Goal: Information Seeking & Learning: Learn about a topic

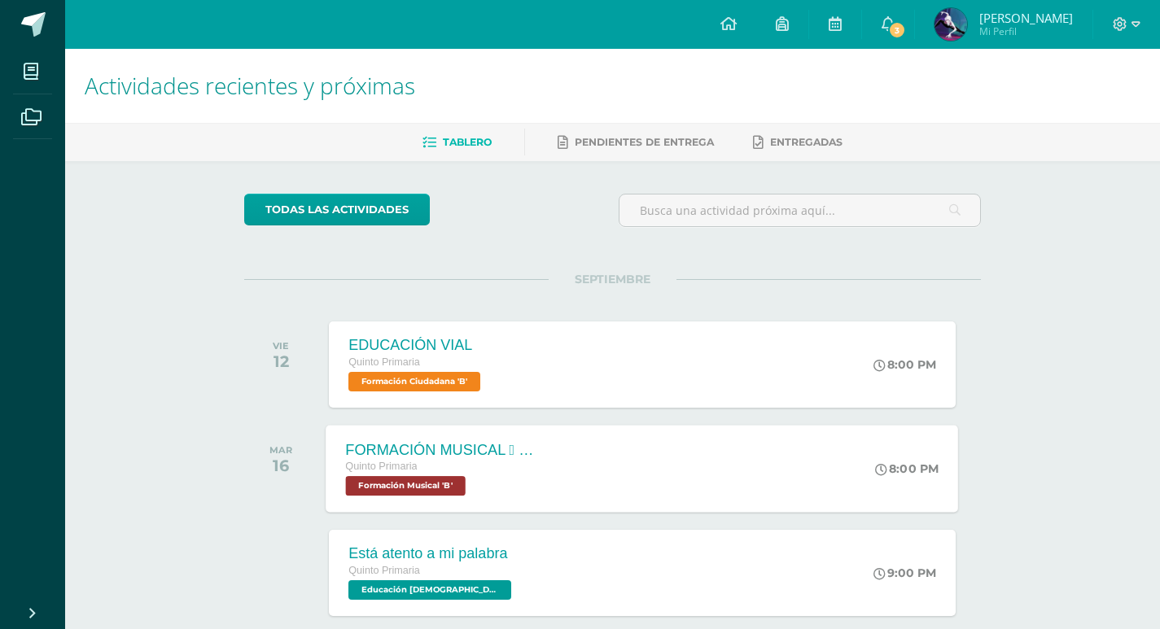
click at [583, 483] on div "FORMACIÓN MUSICAL  SILENCIOS MUSICALES Quinto Primaria Formación Musical 'B' 8…" at bounding box center [642, 468] width 632 height 87
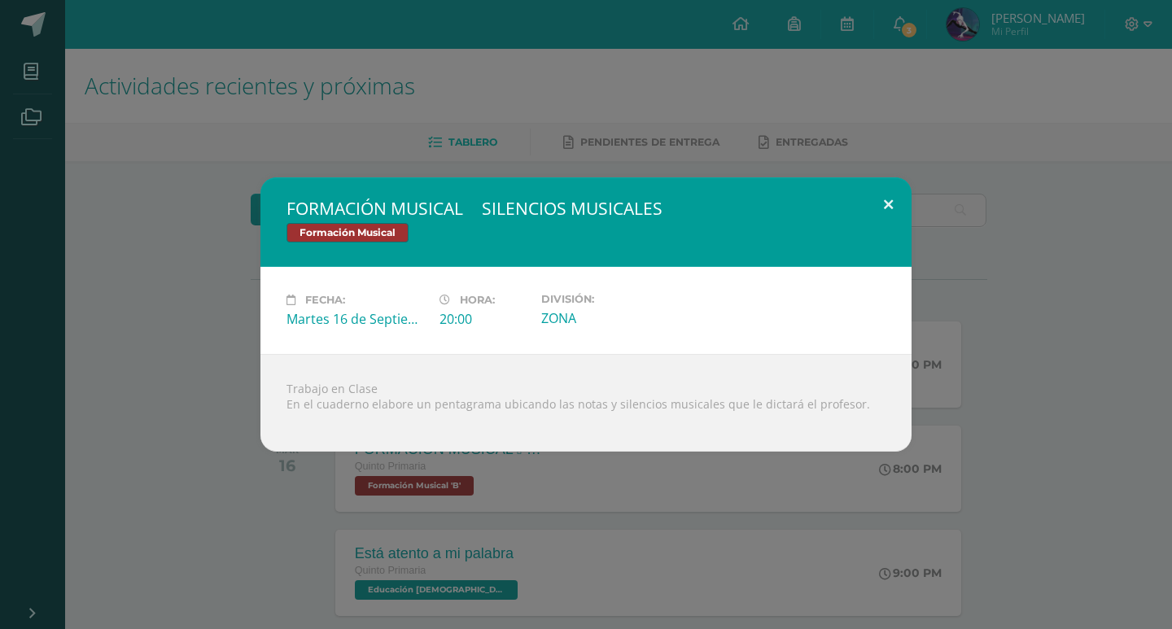
click at [883, 207] on button at bounding box center [888, 204] width 46 height 55
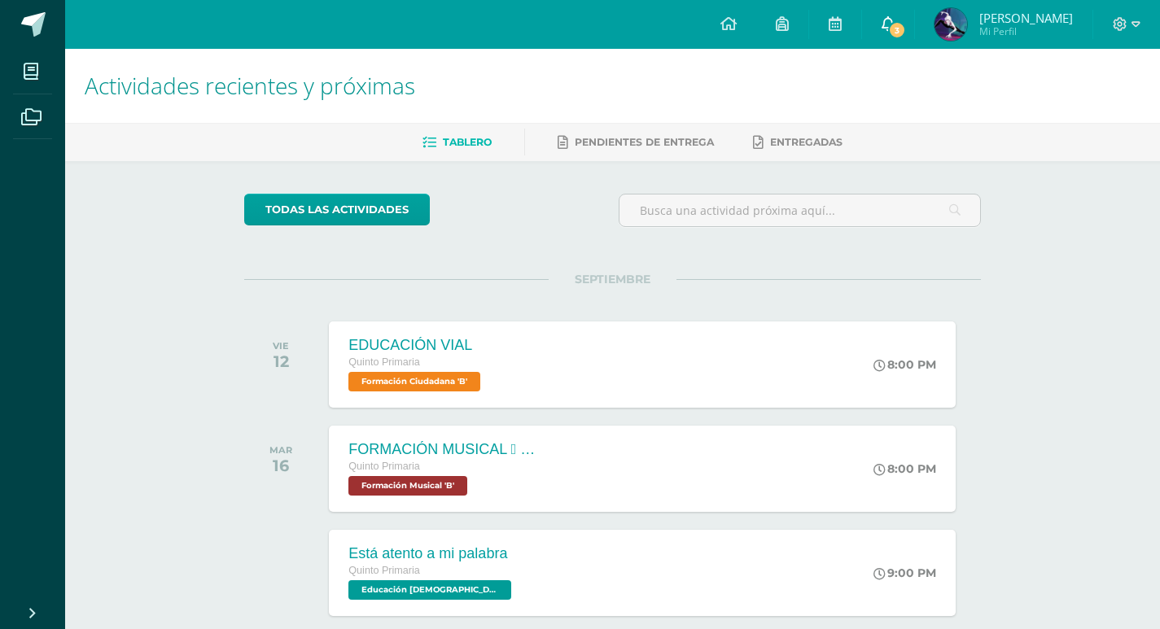
click at [894, 29] on icon at bounding box center [887, 23] width 13 height 15
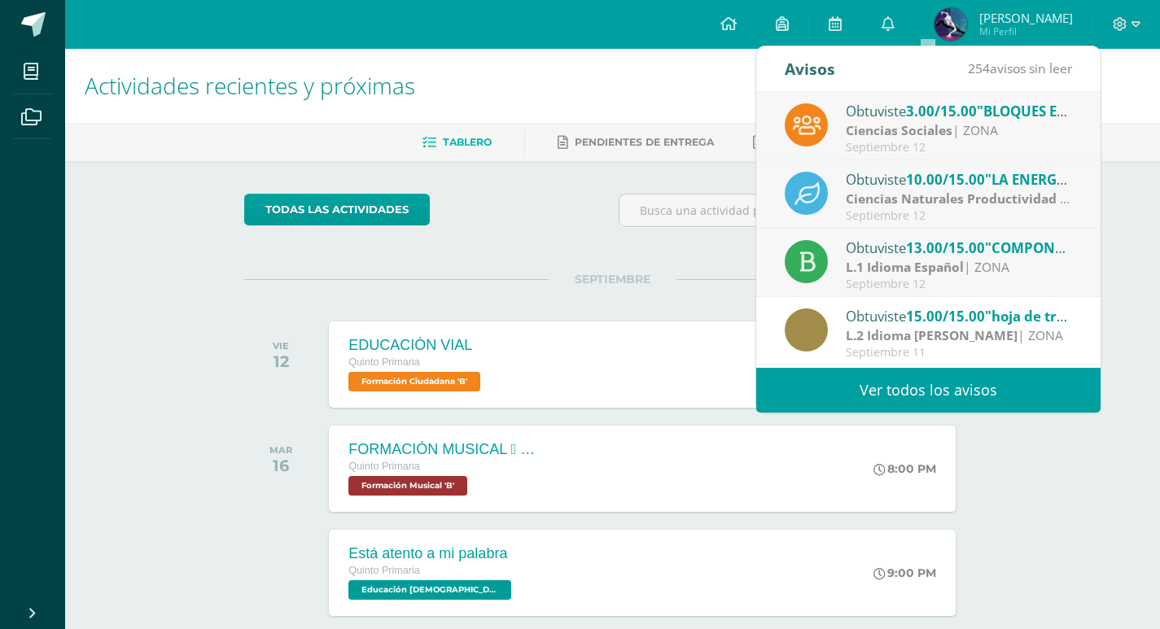
click at [908, 107] on div "Obtuviste 3.00/15.00 "BLOQUES ECONÓMICOS" en Ciencias Sociales" at bounding box center [959, 110] width 226 height 21
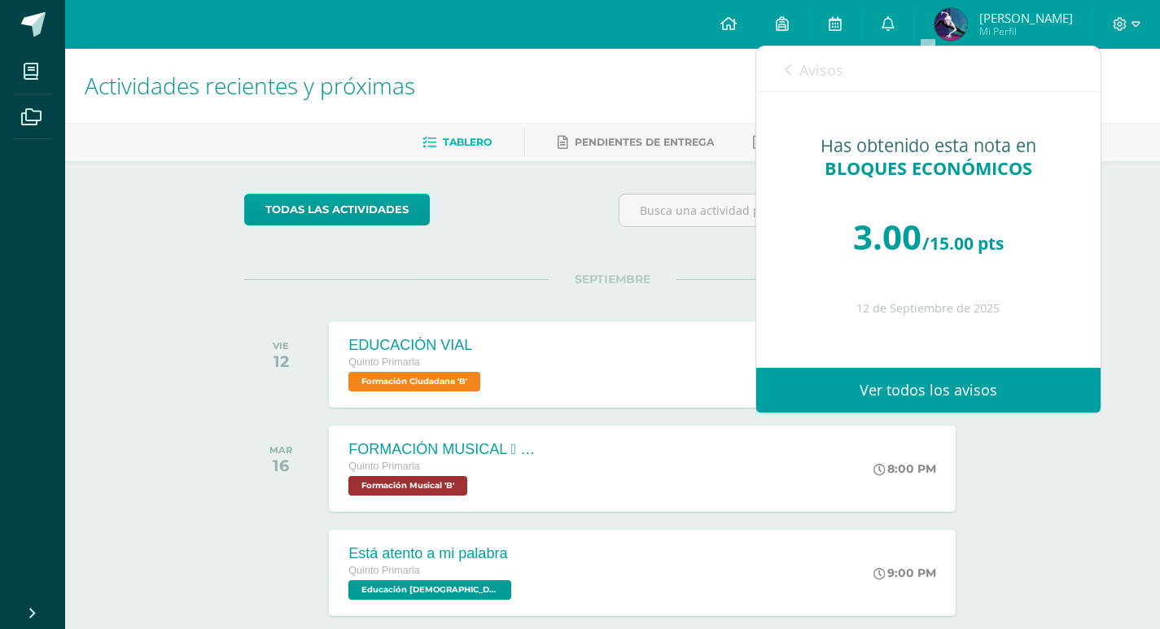
click at [784, 72] on icon at bounding box center [787, 69] width 7 height 13
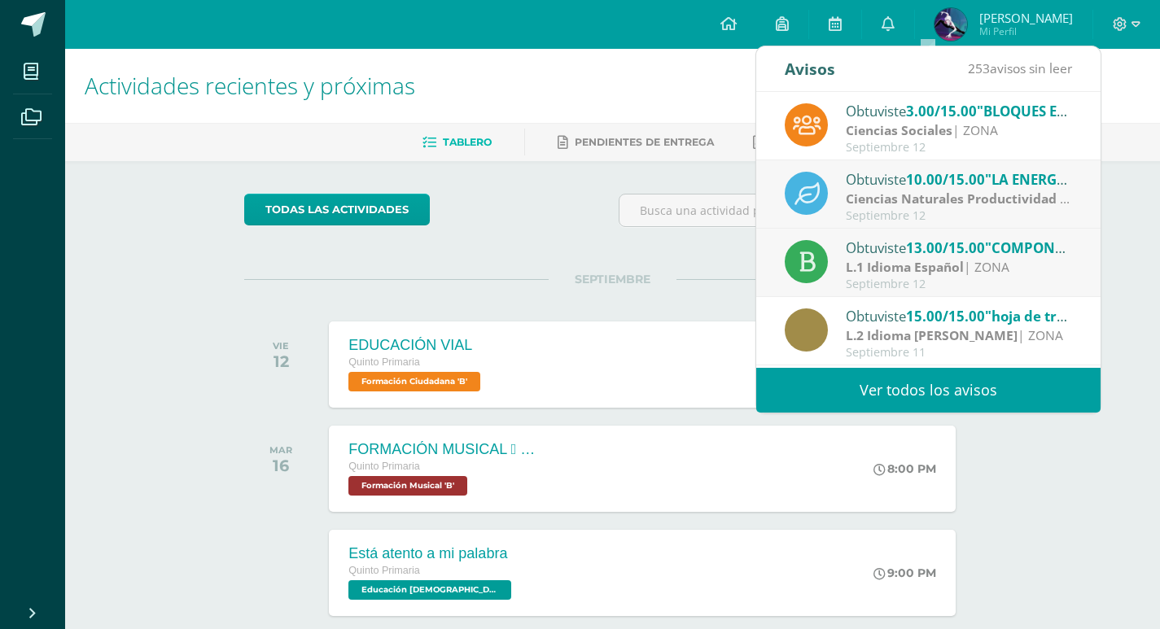
click at [828, 200] on div "Obtuviste 10.00/15.00 "LA ENERGÍA / FUENTES DE ENERGÍA" en Ciencias Naturales P…" at bounding box center [927, 195] width 287 height 54
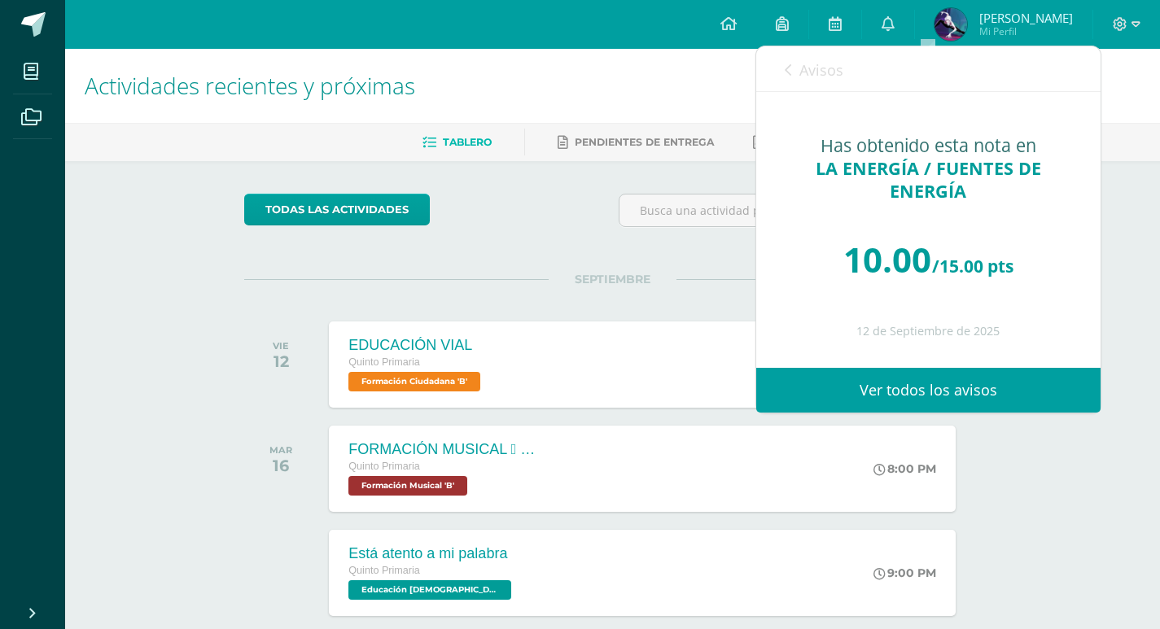
click at [789, 63] on icon at bounding box center [787, 69] width 7 height 13
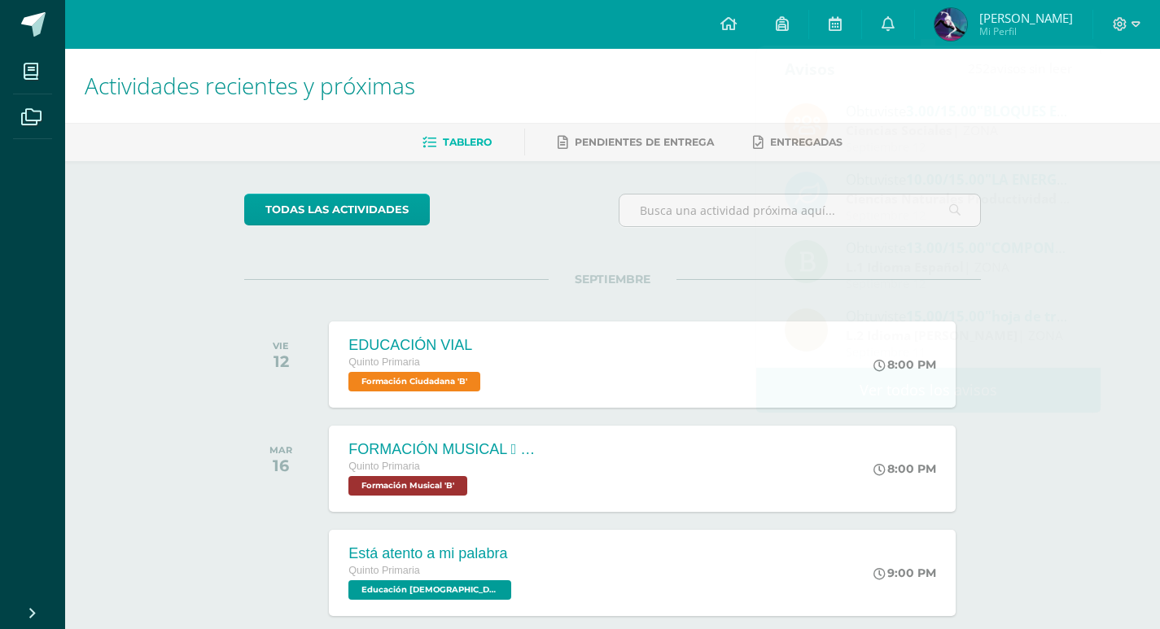
drag, startPoint x: 490, startPoint y: 282, endPoint x: 514, endPoint y: 283, distance: 24.4
click at [492, 283] on div "SEPTIEMBRE VIE 12 EDUCACIÓN VIAL Quinto Primaria Formación Ciudadana 'B' 8:00 P…" at bounding box center [612, 344] width 736 height 131
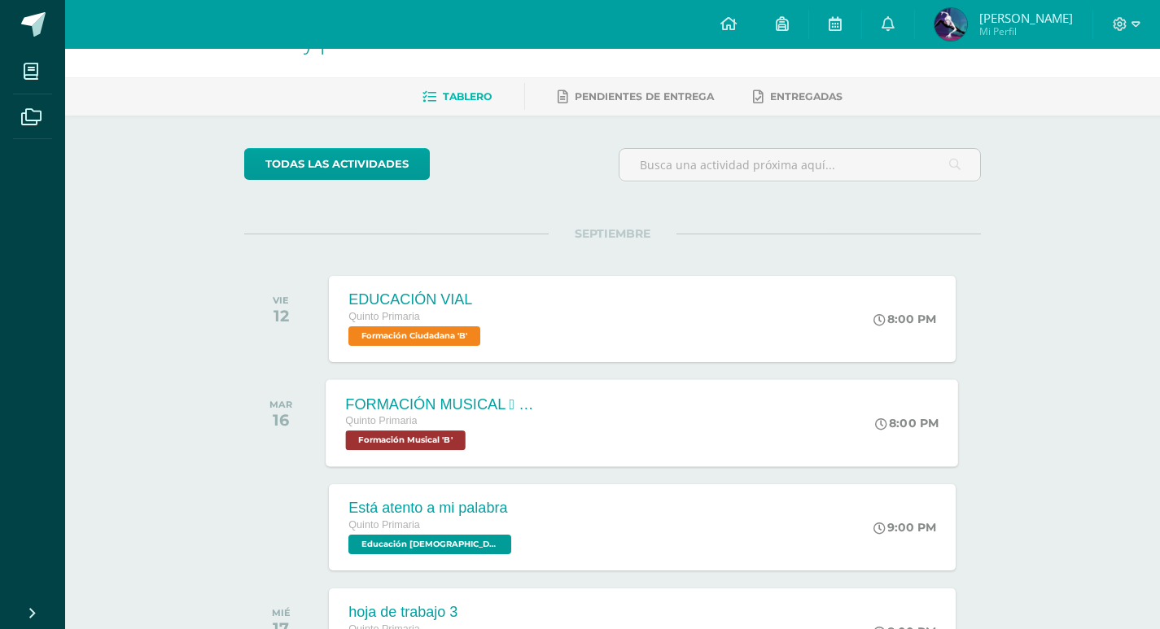
scroll to position [163, 0]
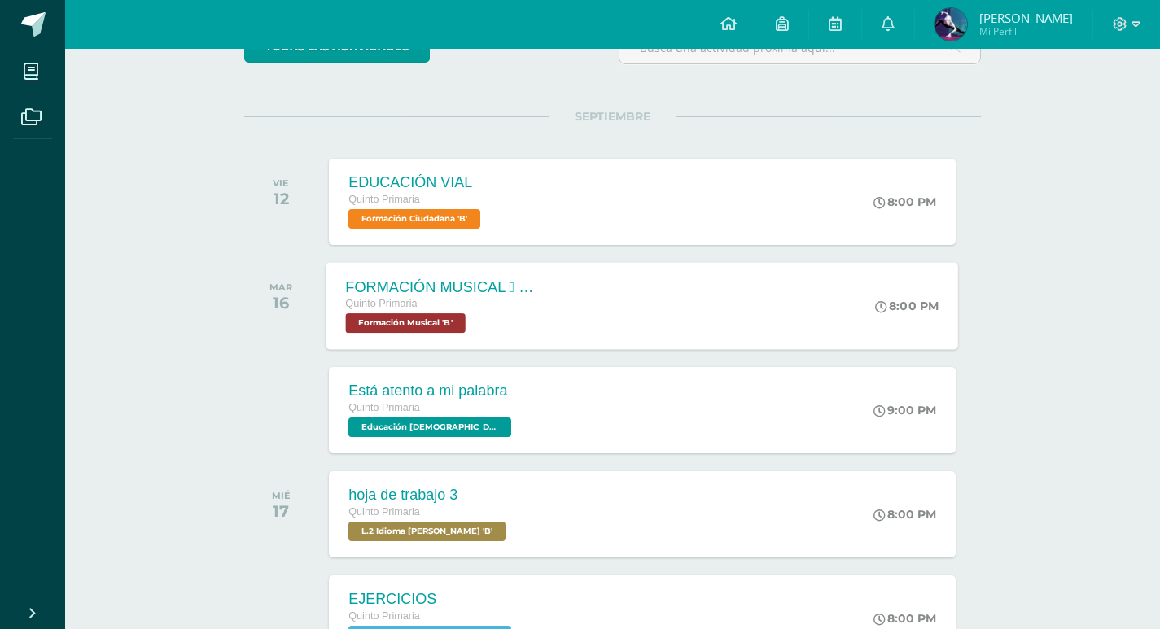
click at [528, 286] on div "FORMACIÓN MUSICAL  SILENCIOS MUSICALES" at bounding box center [444, 286] width 197 height 17
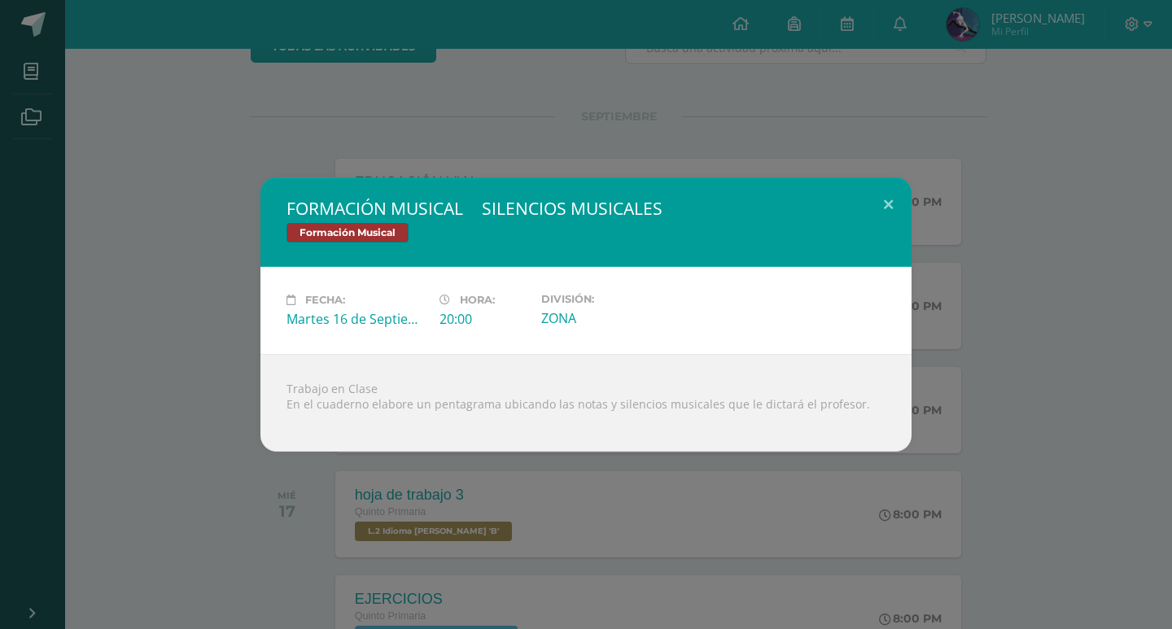
click at [530, 282] on div "Fecha: [DATE] Hora: 20:00 División: ZONA" at bounding box center [585, 310] width 651 height 87
click at [904, 202] on button at bounding box center [888, 204] width 46 height 55
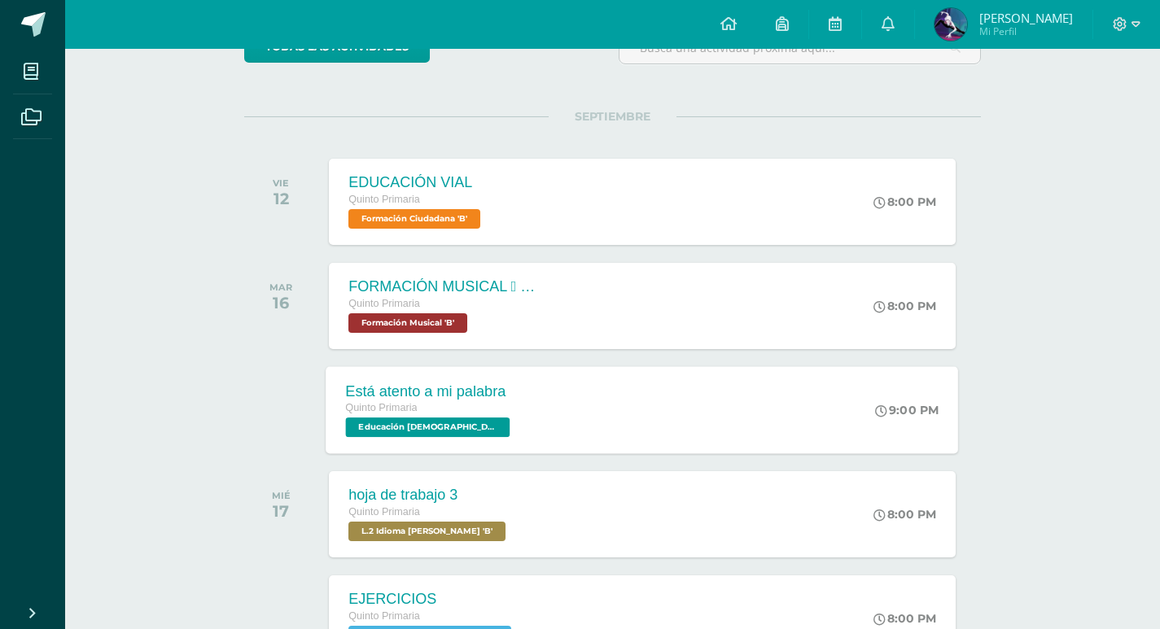
click at [819, 370] on div "Está atento a mi palabra Quinto Primaria Educación [DEMOGRAPHIC_DATA] 'B' 9:00 …" at bounding box center [642, 409] width 632 height 87
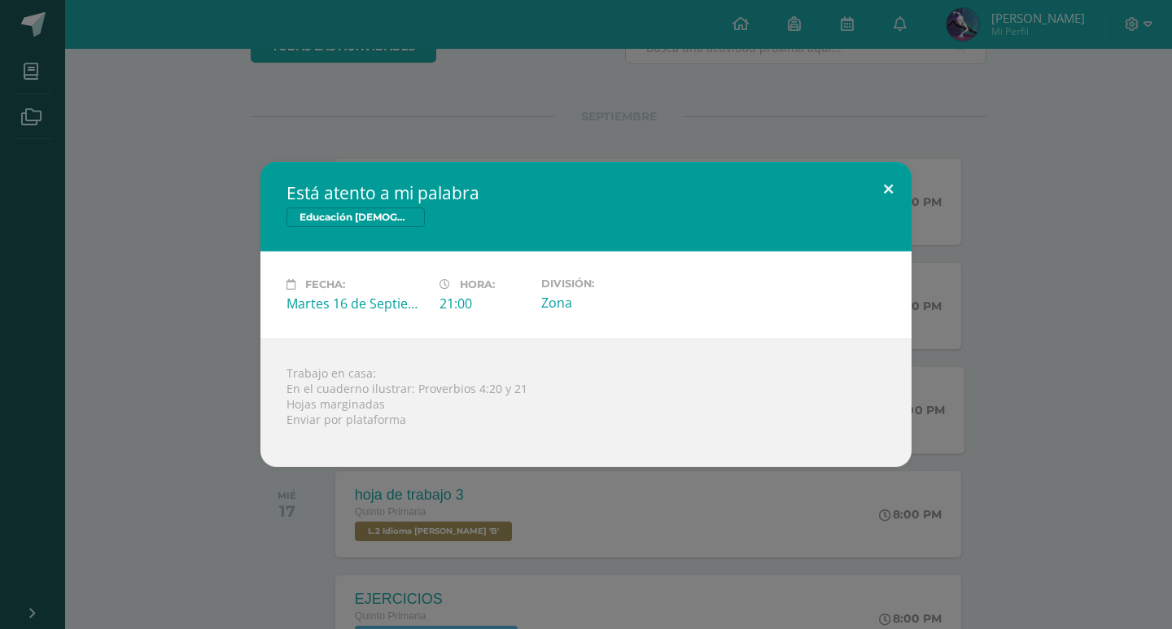
click at [880, 179] on button at bounding box center [888, 189] width 46 height 55
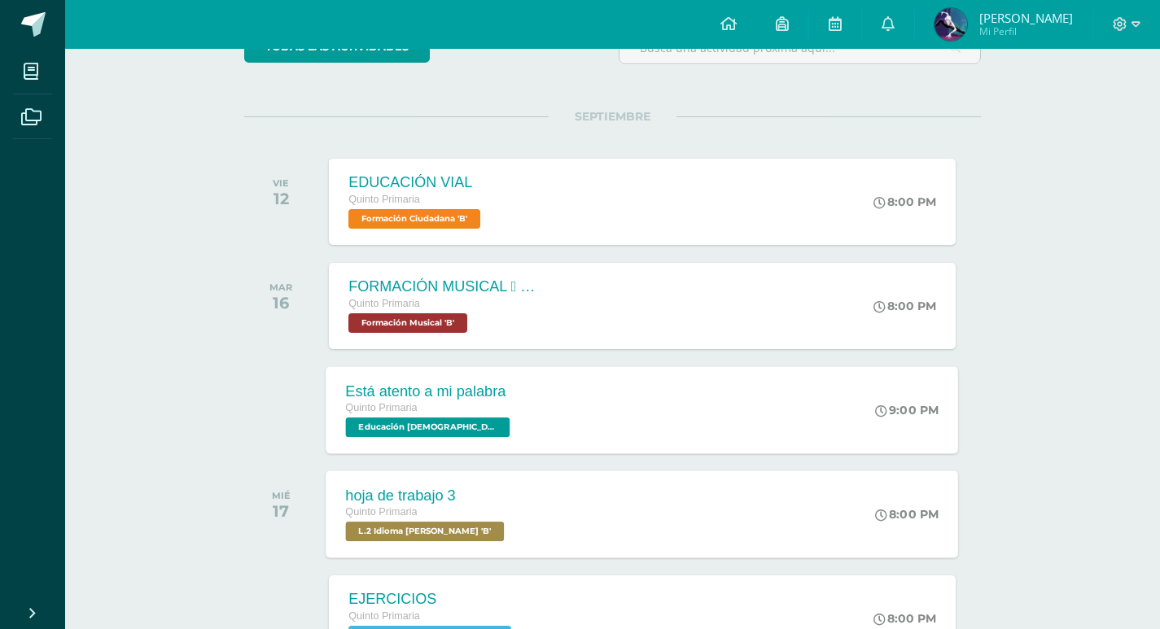
click at [390, 502] on div "hoja de trabajo 3" at bounding box center [427, 495] width 163 height 17
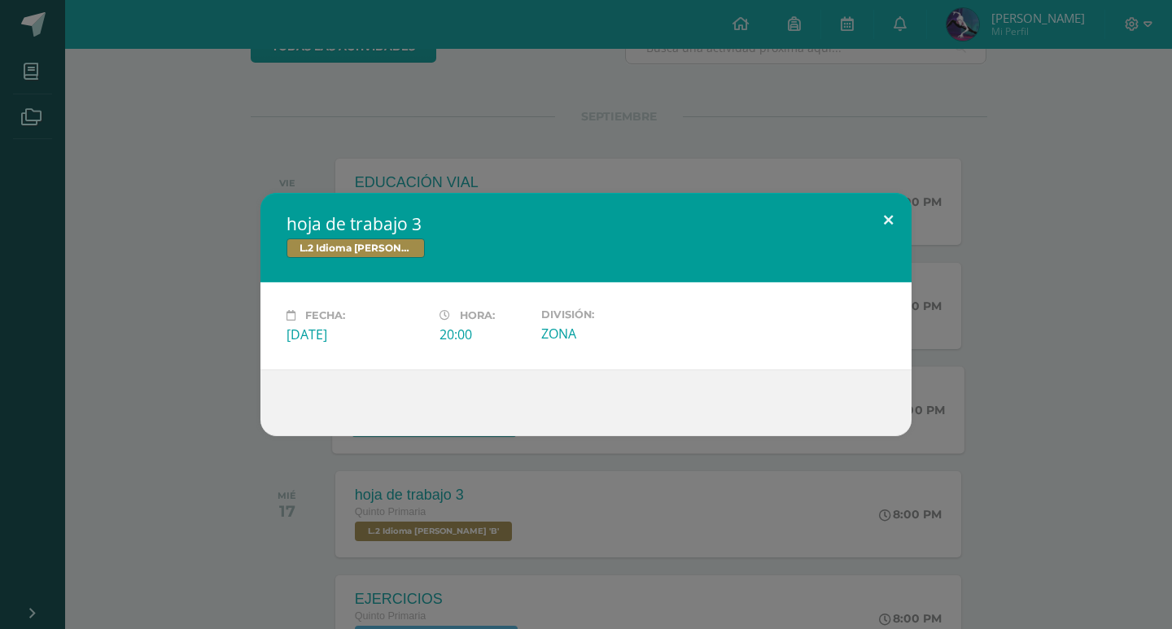
click at [876, 229] on button at bounding box center [888, 220] width 46 height 55
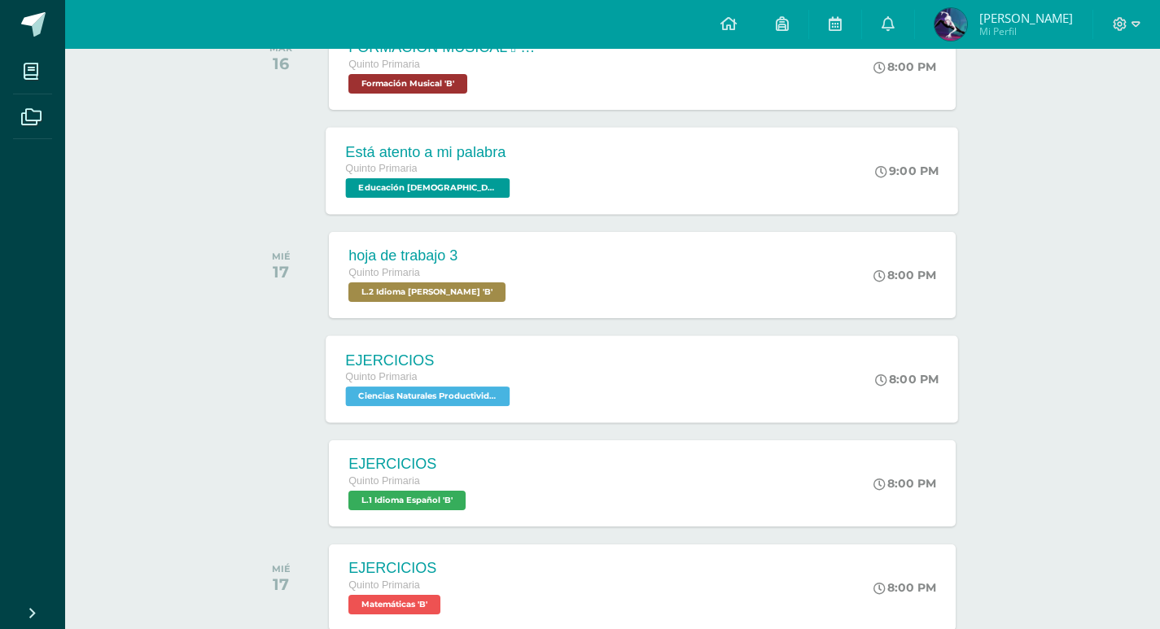
scroll to position [407, 0]
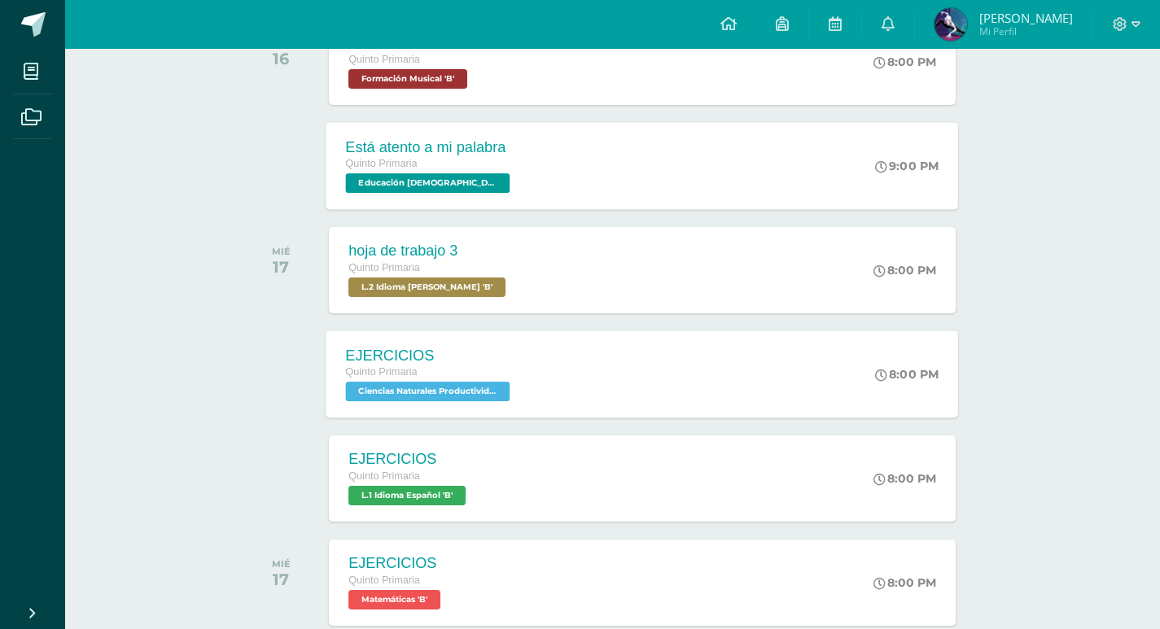
click at [647, 345] on div "EJERCICIOS Quinto Primaria Ciencias Naturales Productividad y Desarrollo 'B' 8:…" at bounding box center [642, 373] width 632 height 87
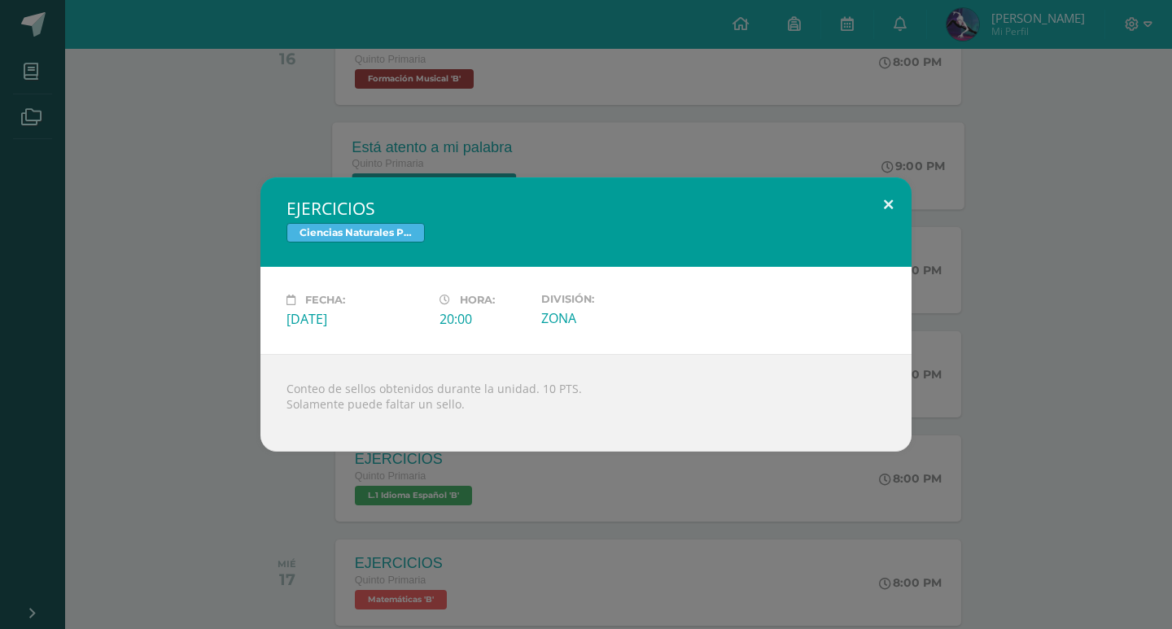
click at [880, 209] on button at bounding box center [888, 204] width 46 height 55
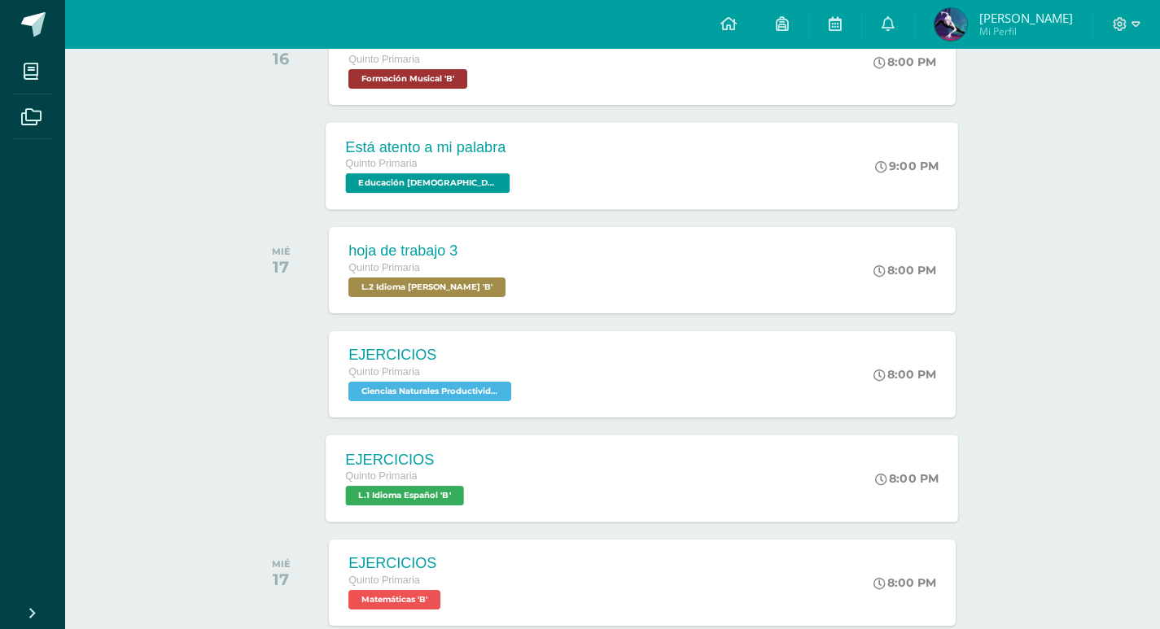
click at [707, 492] on div "EJERCICIOS Quinto Primaria L.1 Idioma Español 'B' 8:00 PM EJERCICIOS L.1 Idioma…" at bounding box center [642, 478] width 632 height 87
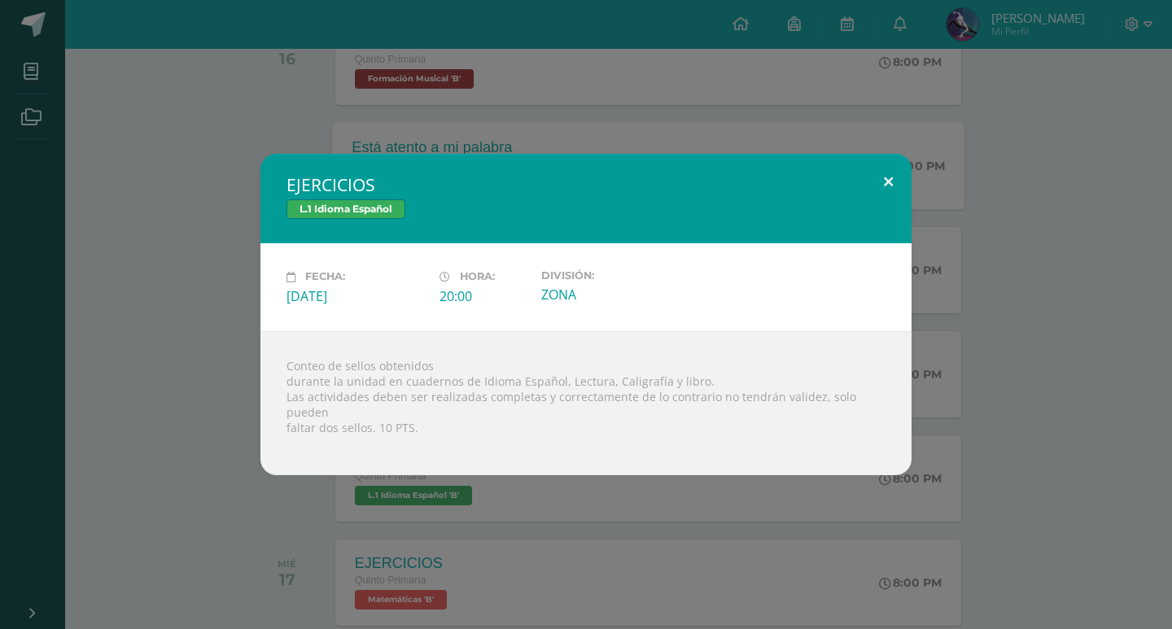
drag, startPoint x: 885, startPoint y: 186, endPoint x: 904, endPoint y: 183, distance: 19.7
click at [890, 186] on button at bounding box center [888, 181] width 46 height 55
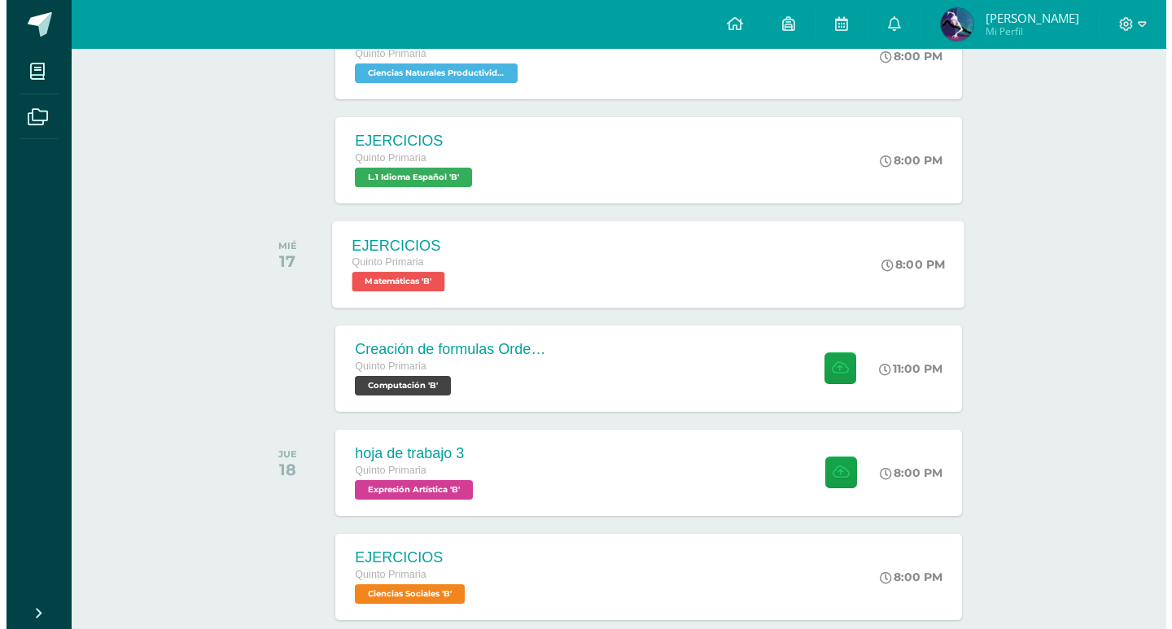
scroll to position [732, 0]
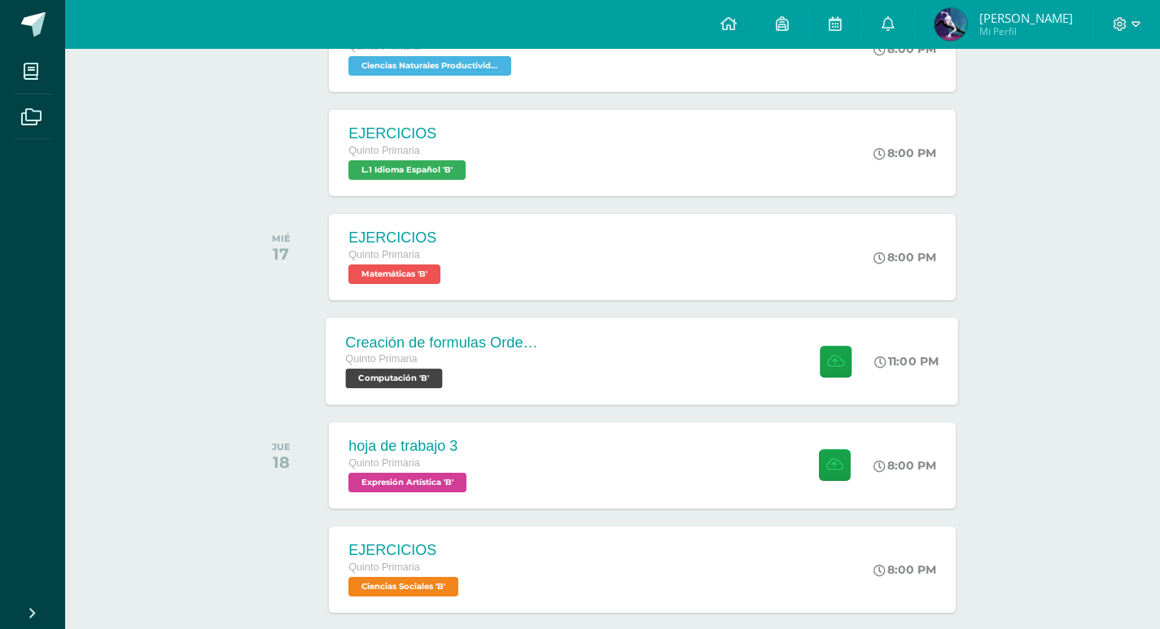
click at [769, 322] on div "Creación de formulas Orden jerárquico Quinto Primaria Computación 'B' 11:00 PM …" at bounding box center [642, 360] width 632 height 87
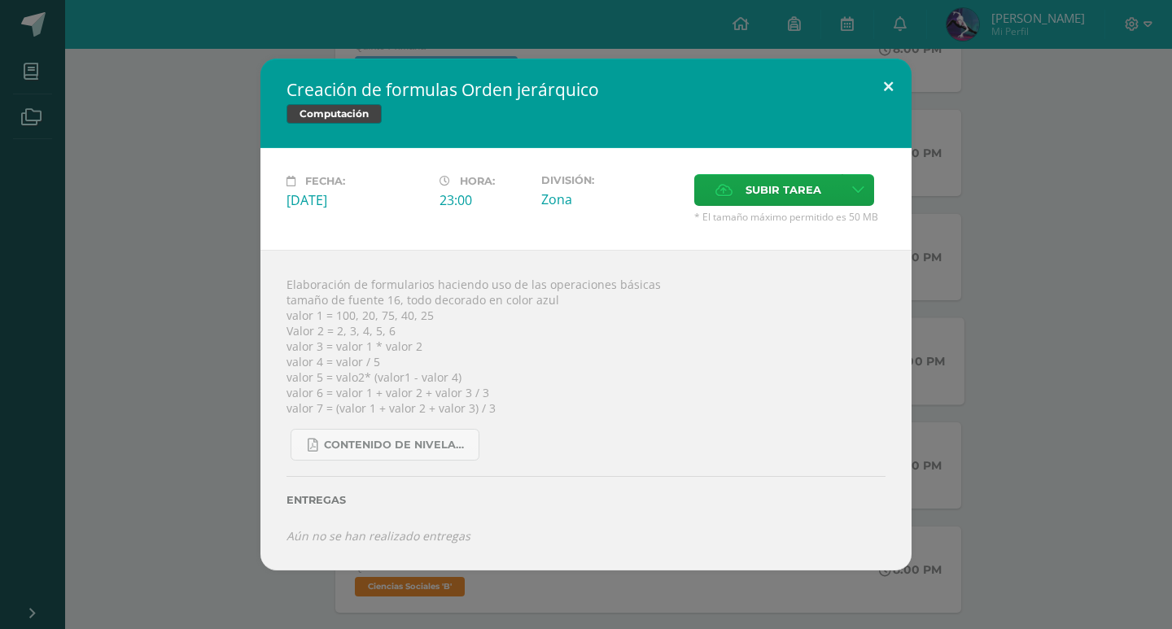
click at [907, 77] on button at bounding box center [888, 86] width 46 height 55
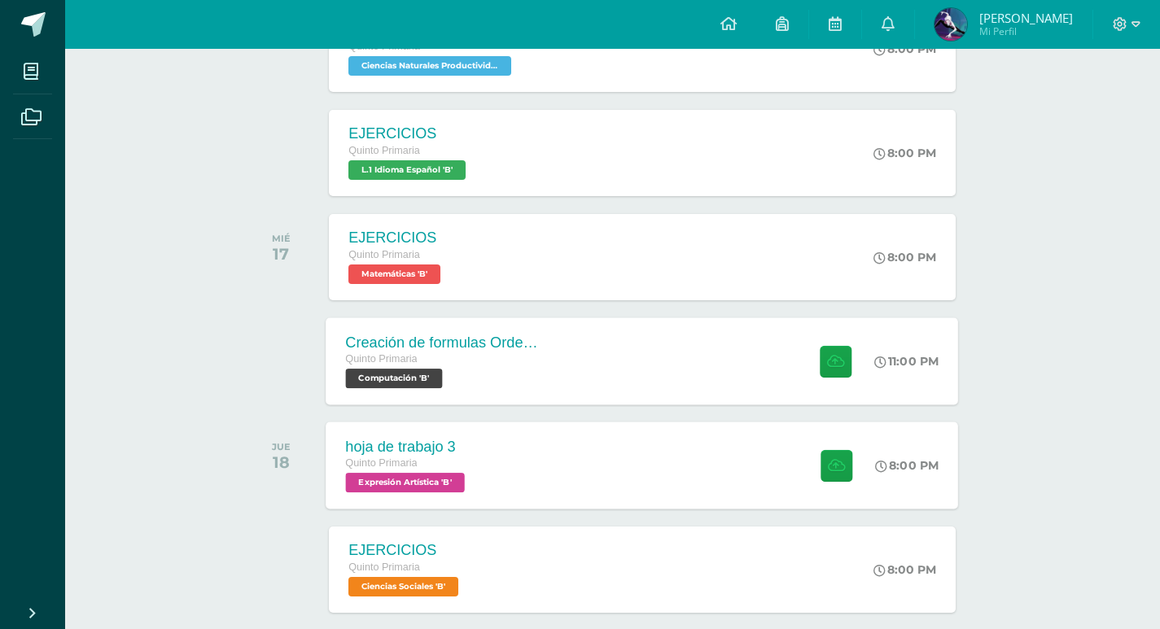
click at [658, 460] on div "hoja de trabajo 3 Quinto Primaria Expresión Artística 'B' 8:00 PM hoja de traba…" at bounding box center [642, 465] width 632 height 87
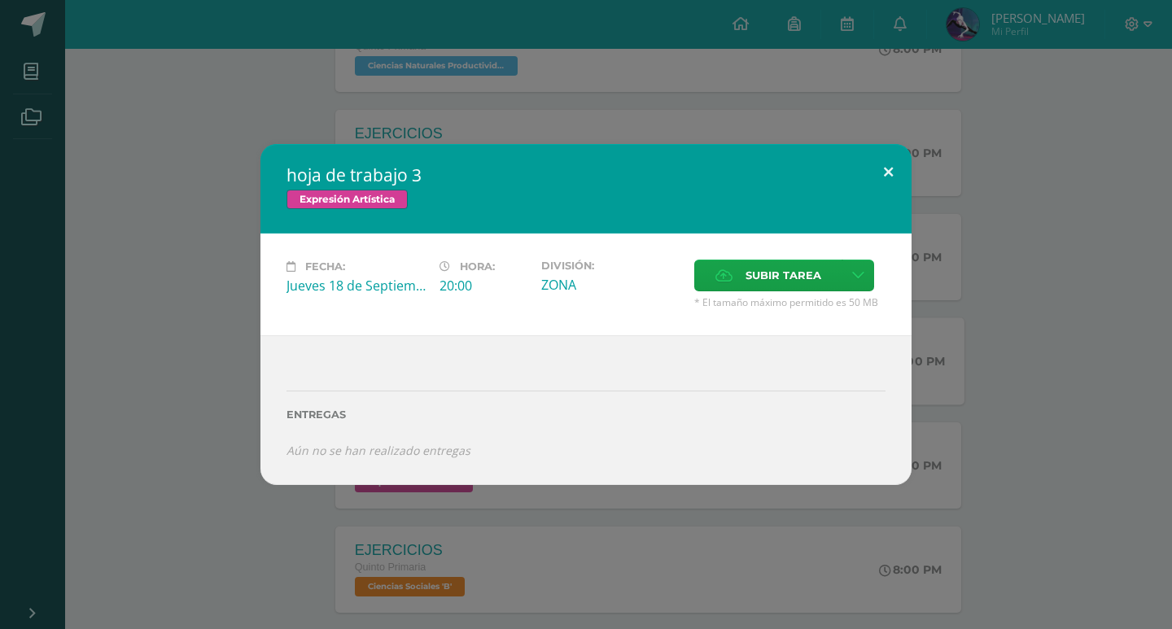
click at [900, 176] on button at bounding box center [888, 171] width 46 height 55
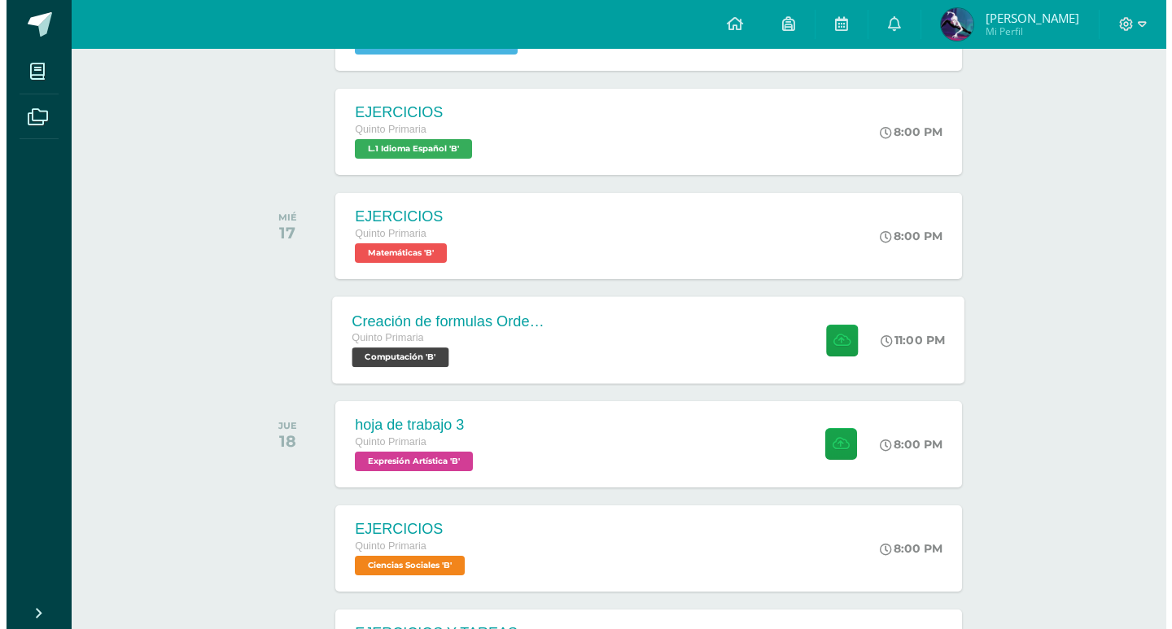
scroll to position [814, 0]
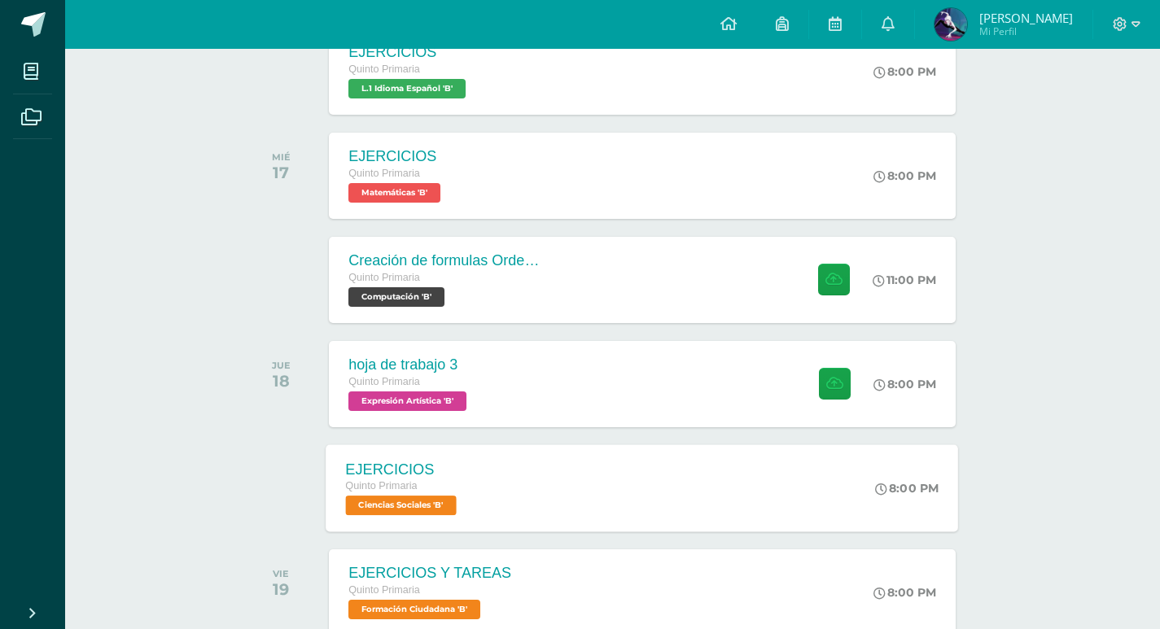
click at [653, 464] on div "EJERCICIOS Quinto Primaria Ciencias Sociales 'B' 8:00 PM EJERCICIOS Ciencias So…" at bounding box center [642, 487] width 632 height 87
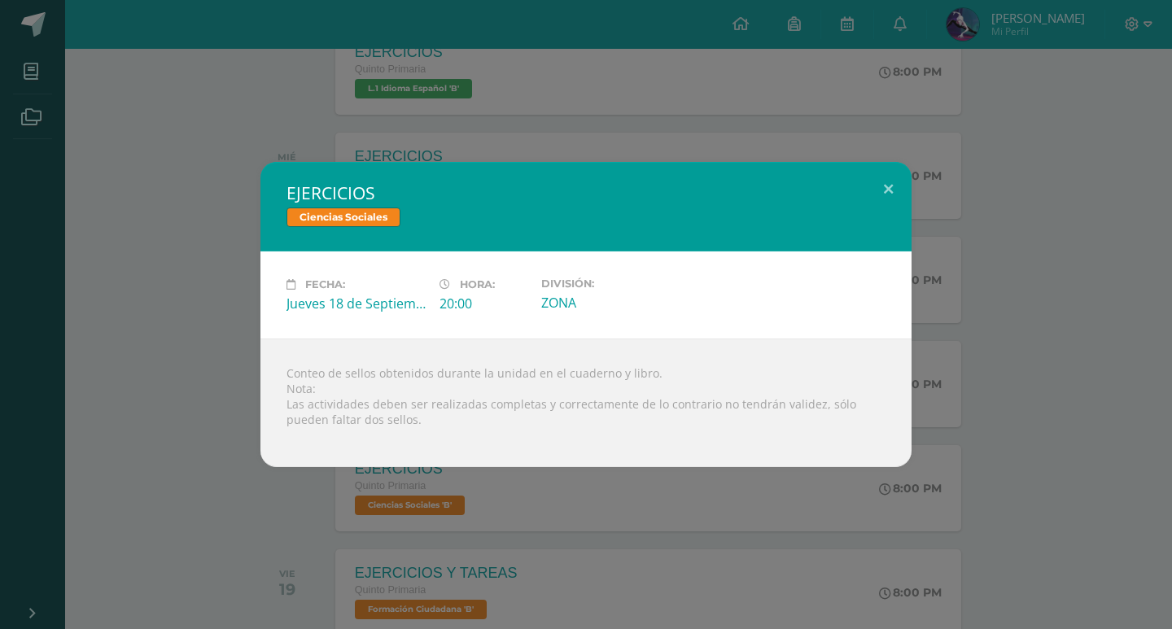
click at [928, 202] on div "EJERCICIOS Ciencias Sociales Fecha: [DATE] Hora: 20:00 División: ZONA" at bounding box center [586, 314] width 1159 height 305
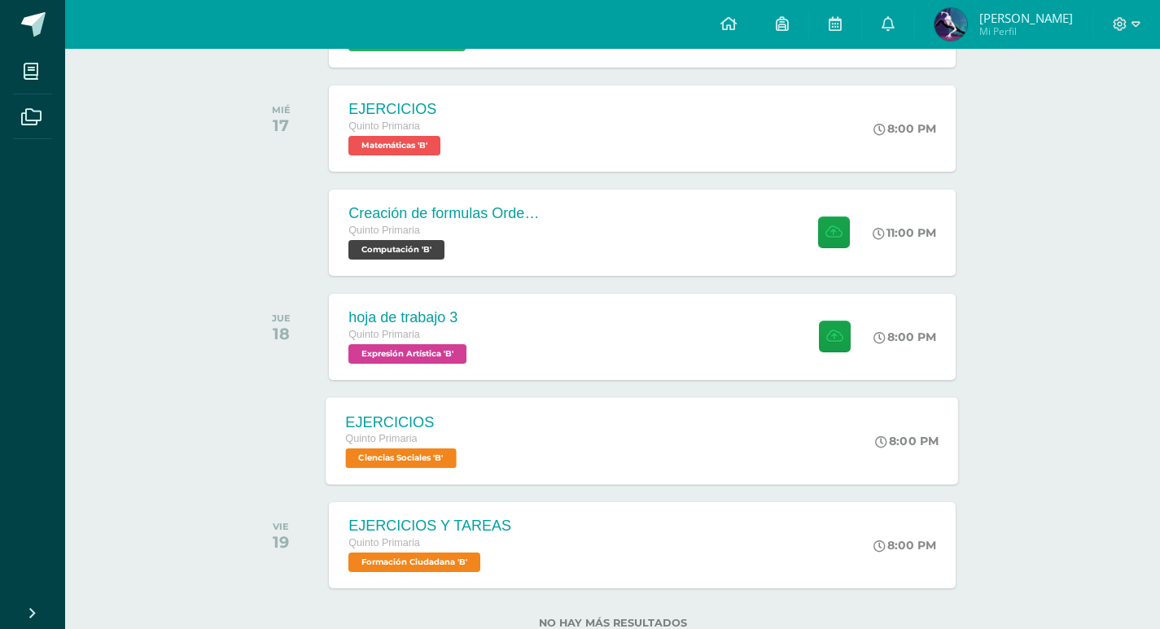
scroll to position [832, 0]
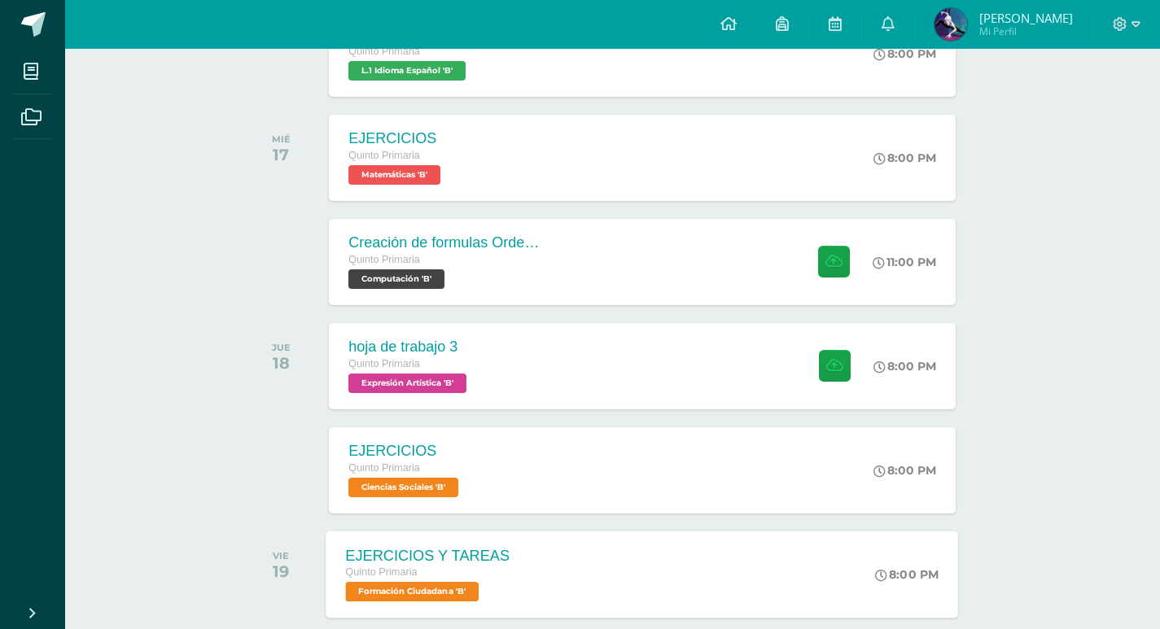
click at [422, 596] on span "Formación Ciudadana 'B'" at bounding box center [412, 592] width 133 height 20
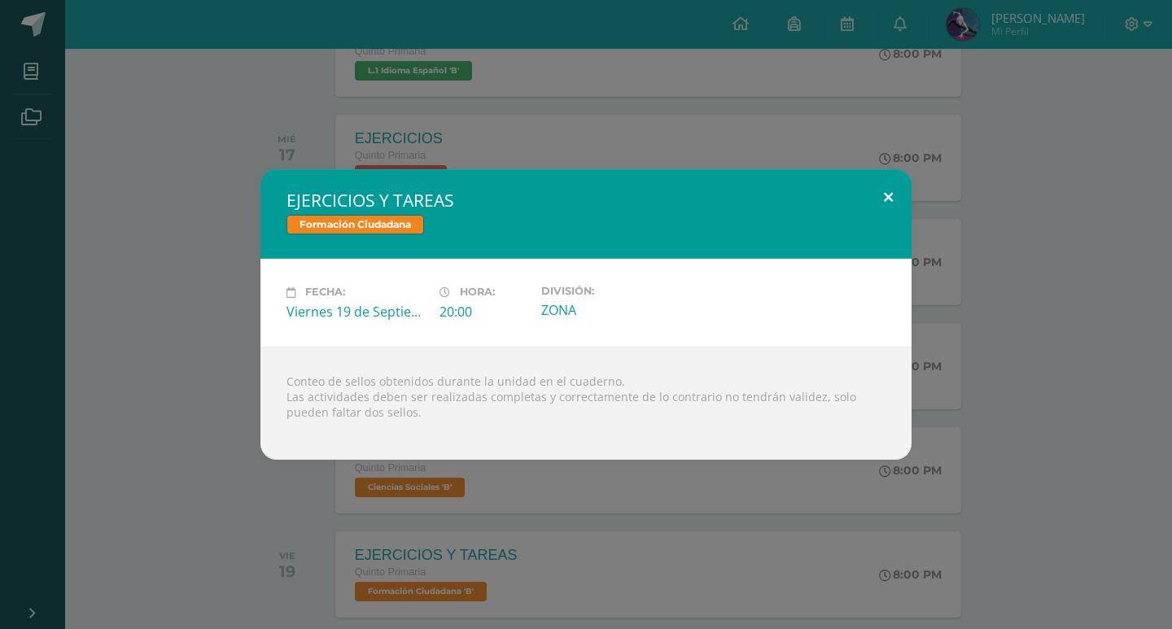
click at [878, 199] on button at bounding box center [888, 196] width 46 height 55
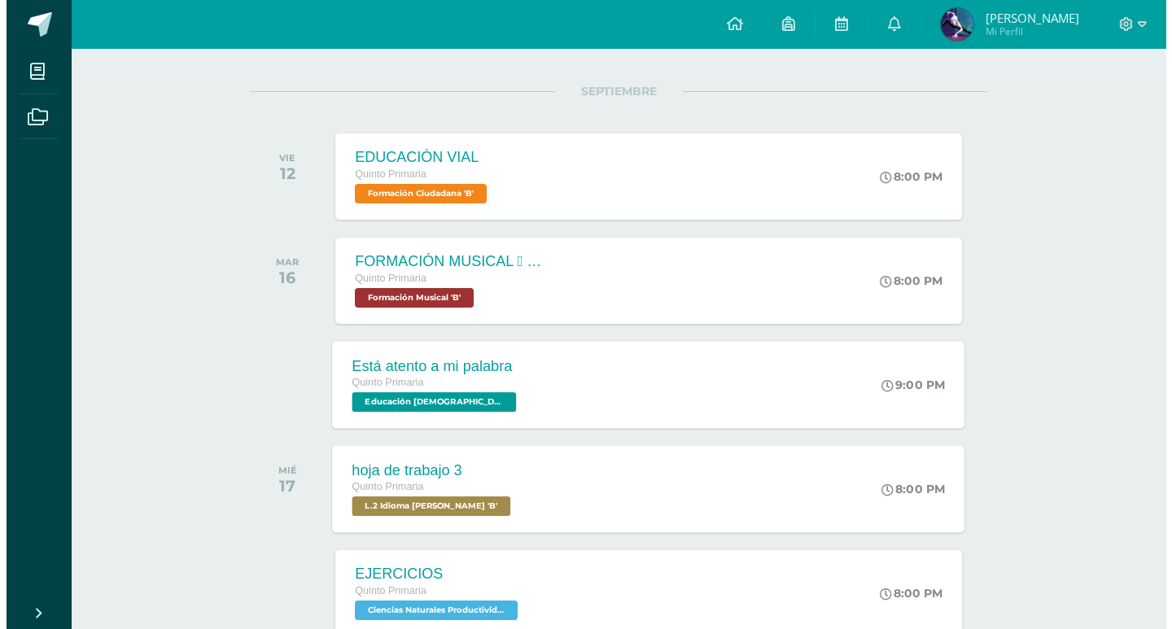
scroll to position [181, 0]
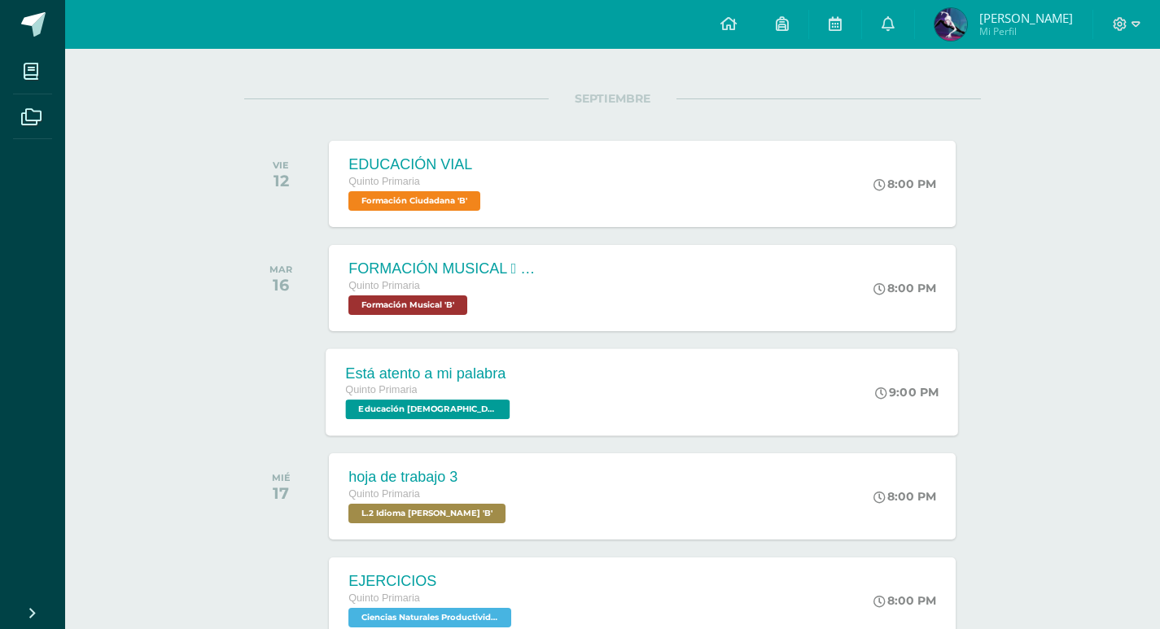
click at [505, 349] on div "Está atento a mi palabra Quinto Primaria Educación [DEMOGRAPHIC_DATA] 'B'" at bounding box center [430, 391] width 208 height 87
